Goal: Communication & Community: Answer question/provide support

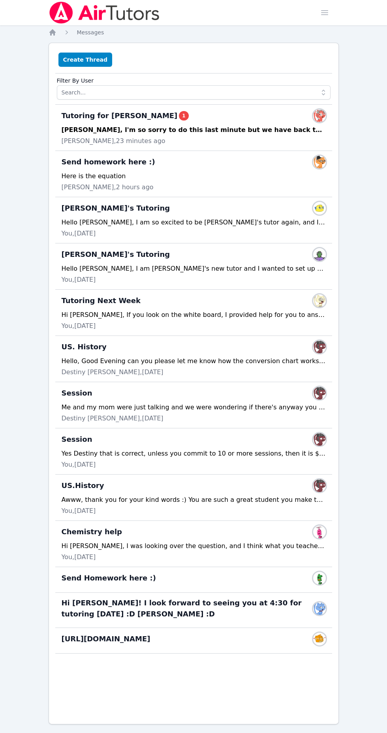
click at [240, 119] on div "Tutoring for [PERSON_NAME] 1 Members" at bounding box center [194, 115] width 264 height 13
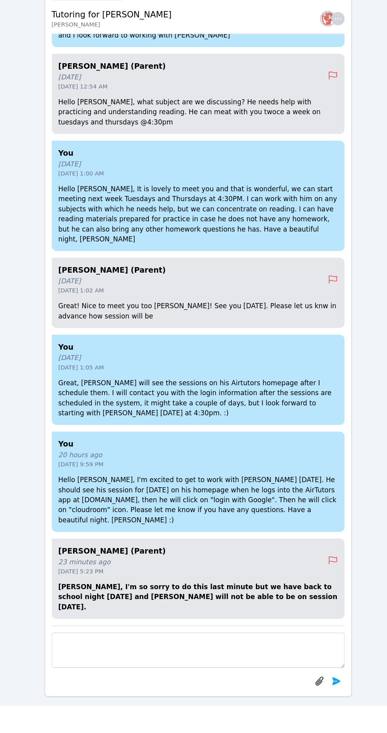
scroll to position [64, 0]
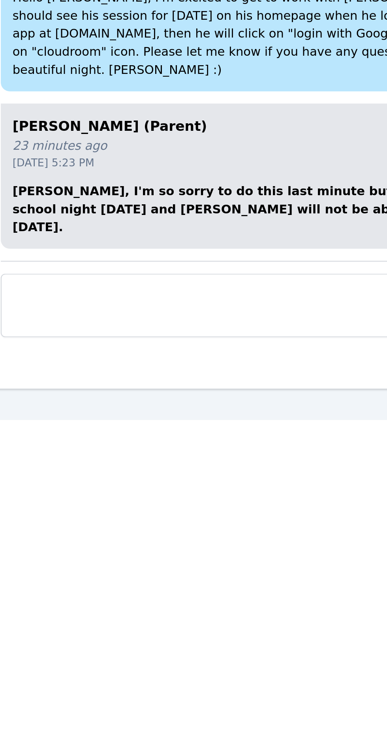
click at [151, 667] on textarea at bounding box center [193, 673] width 277 height 33
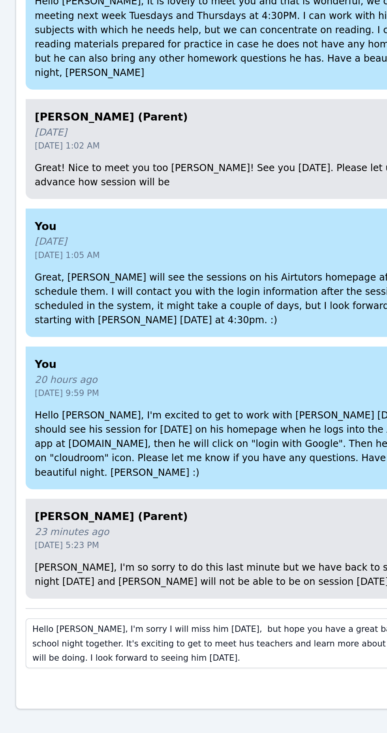
click at [123, 674] on textarea "Hello [PERSON_NAME], I'm sorry I will miss him [DATE], but hope you have a grea…" at bounding box center [193, 673] width 277 height 33
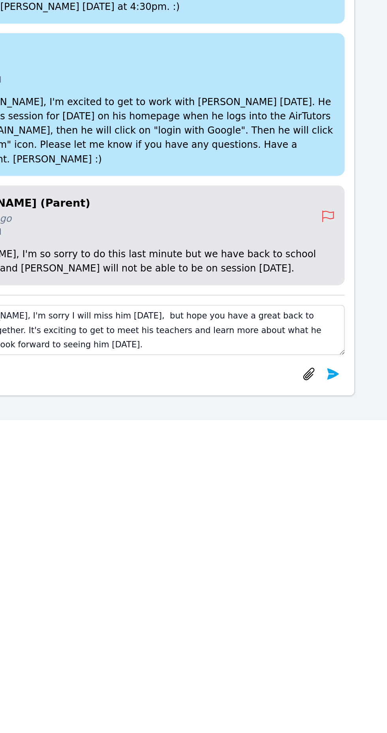
click at [246, 680] on textarea "Hello [PERSON_NAME], I'm sorry I will miss him [DATE], but hope you have a grea…" at bounding box center [193, 673] width 277 height 33
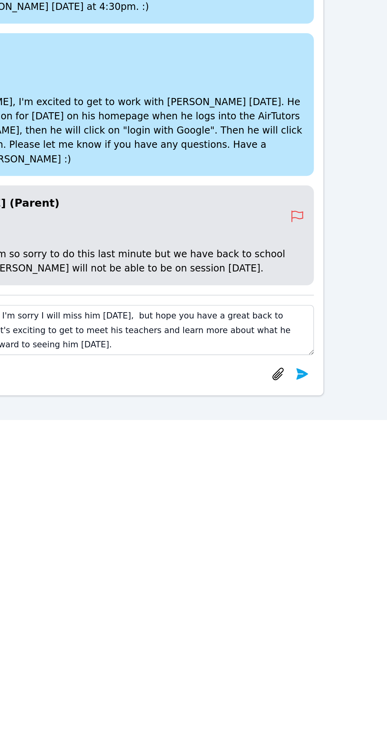
click at [182, 682] on textarea "Hello [PERSON_NAME], I'm sorry I will miss him [DATE], but hope you have a grea…" at bounding box center [193, 673] width 277 height 33
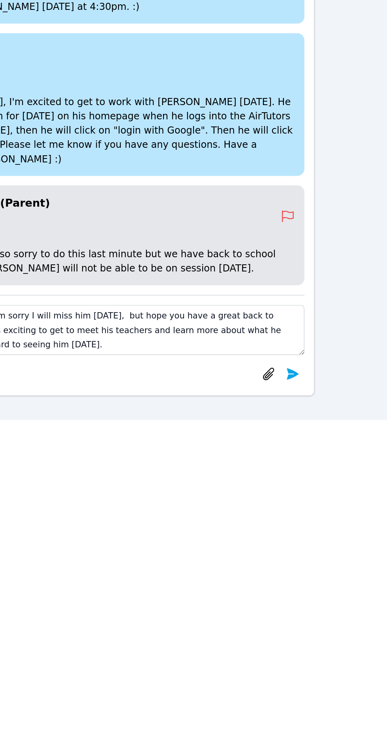
type textarea "Hello [PERSON_NAME], I'm sorry I will miss him [DATE], but hope you have a grea…"
click at [312, 701] on icon "button" at bounding box center [308, 702] width 9 height 9
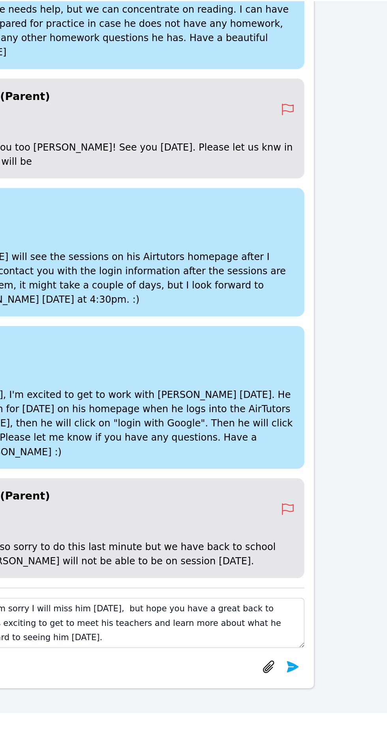
scroll to position [7, 0]
click at [329, 713] on button "submit" at bounding box center [324, 705] width 16 height 16
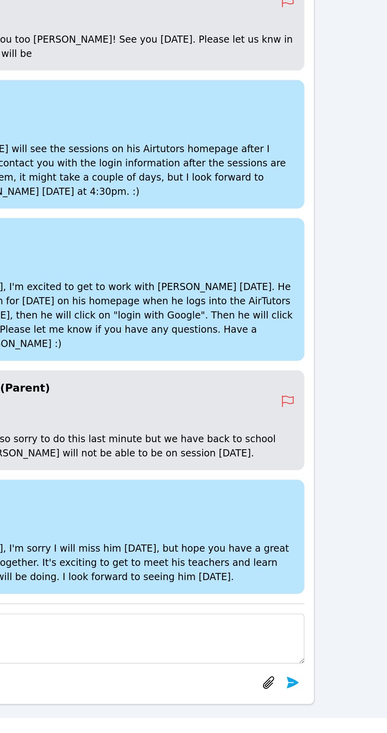
scroll to position [7, 0]
